Goal: Task Accomplishment & Management: Manage account settings

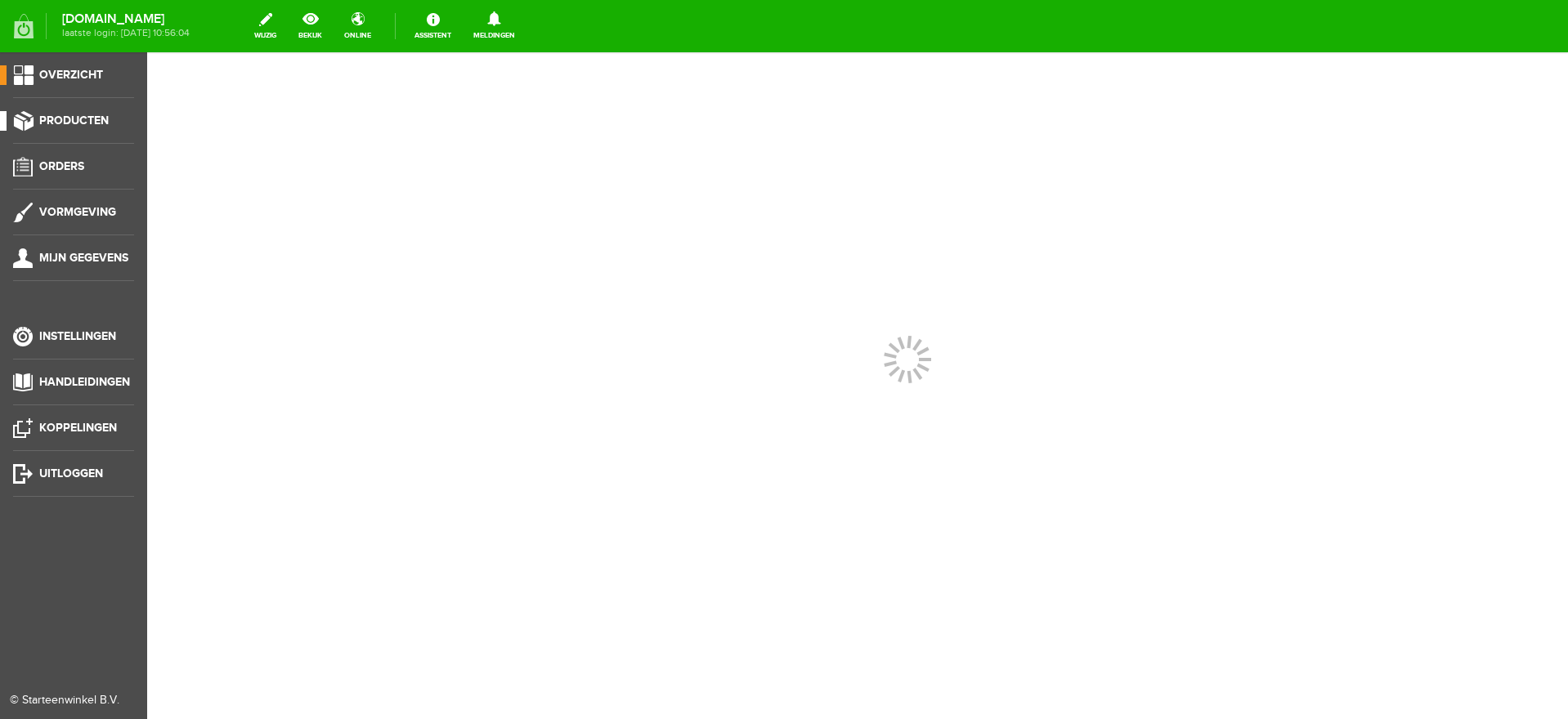
click at [54, 115] on span "Producten" at bounding box center [74, 121] width 70 height 14
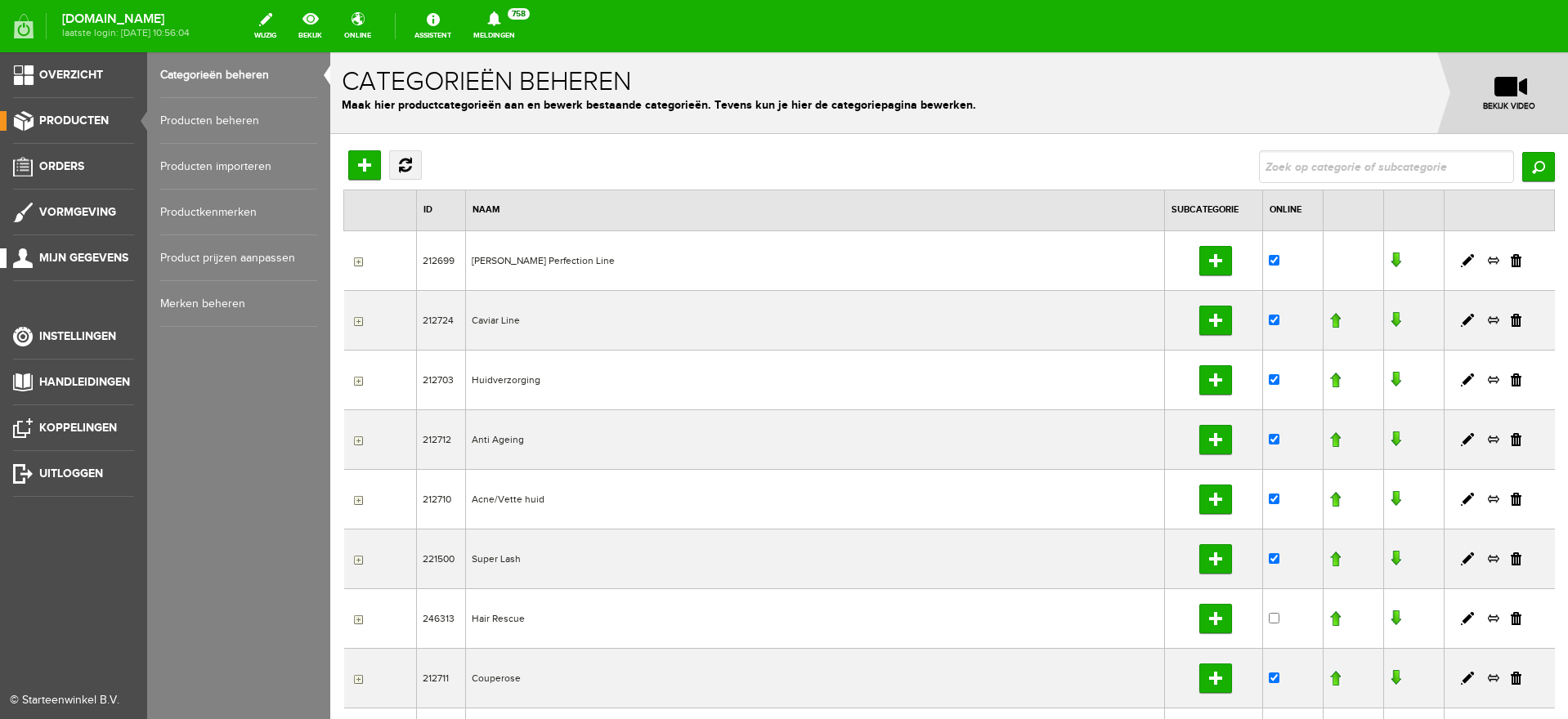
click at [64, 259] on span "Mijn gegevens" at bounding box center [83, 258] width 89 height 14
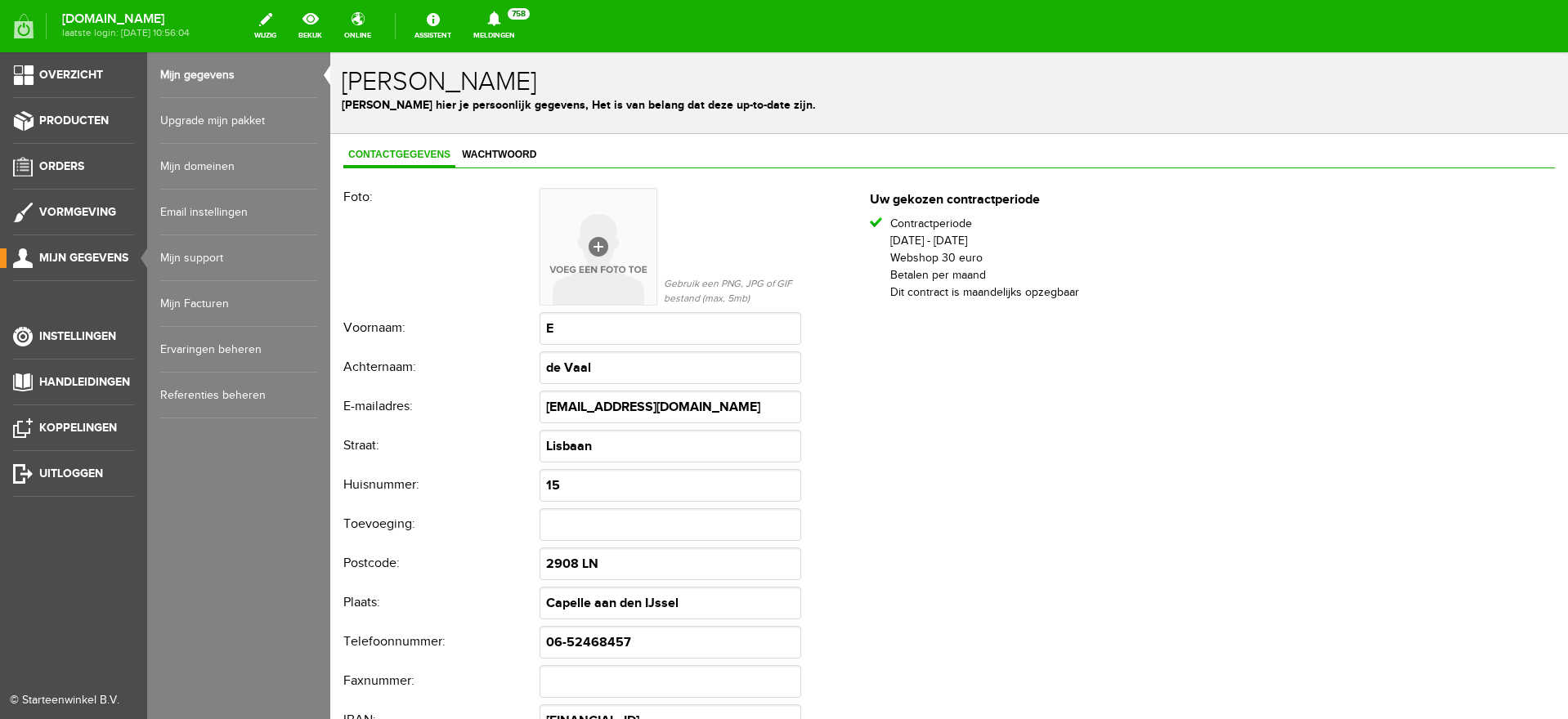
click at [197, 298] on link "Mijn Facturen" at bounding box center [238, 304] width 157 height 46
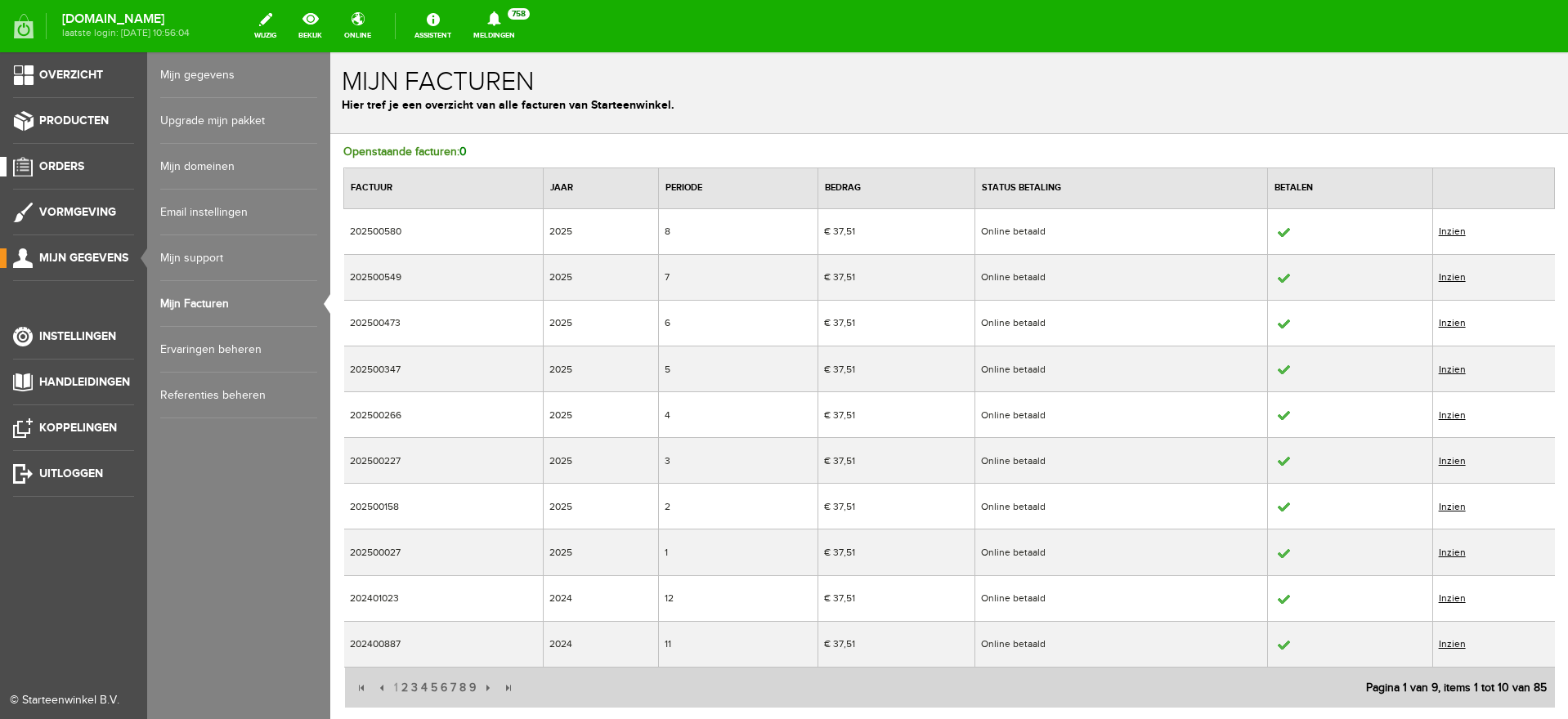
click at [59, 160] on span "Orders" at bounding box center [61, 166] width 45 height 14
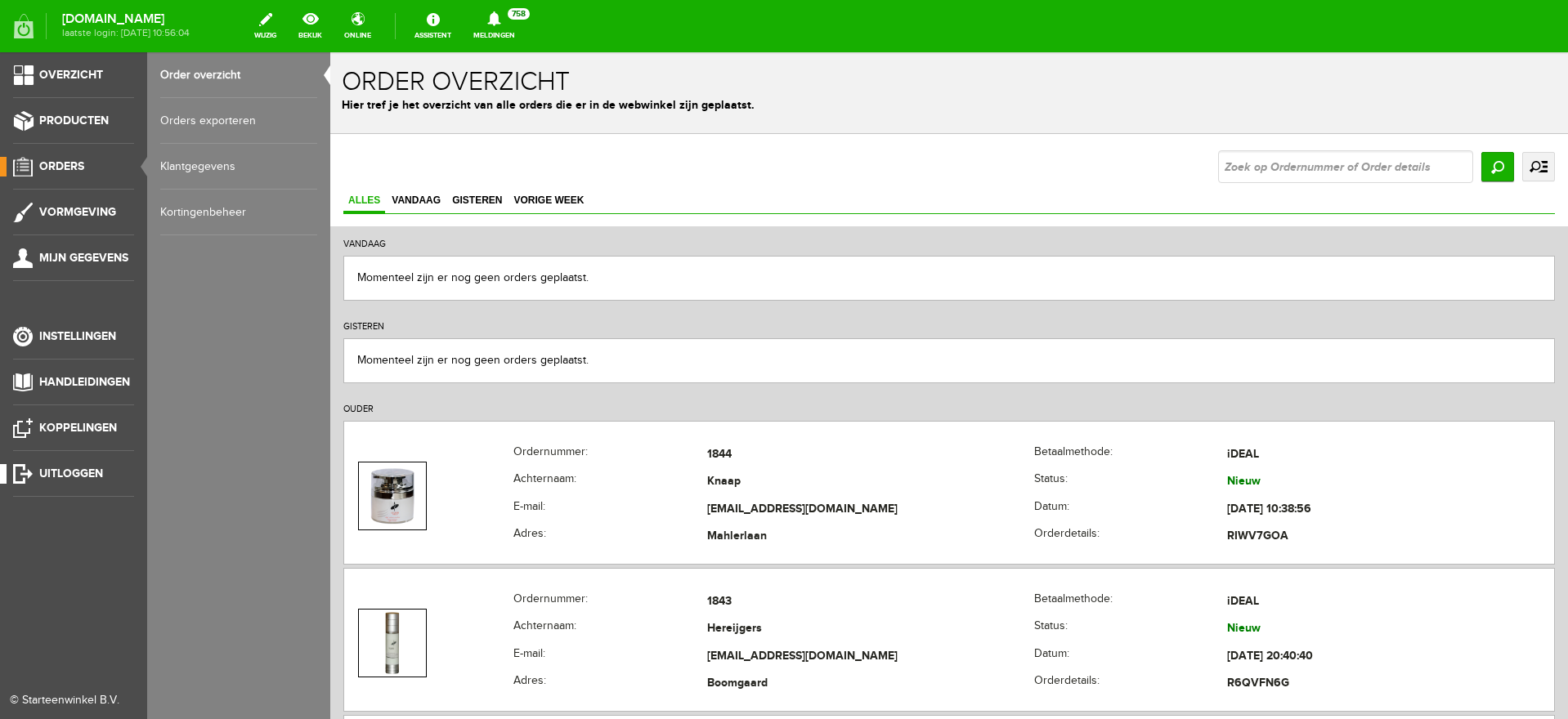
click at [51, 471] on span "Uitloggen" at bounding box center [71, 473] width 64 height 14
